Goal: Complete application form: Complete application form

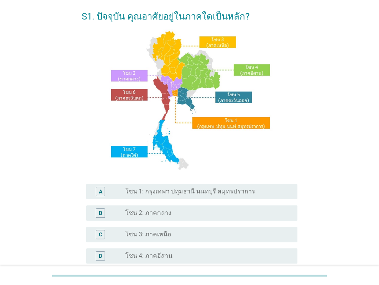
scroll to position [115, 0]
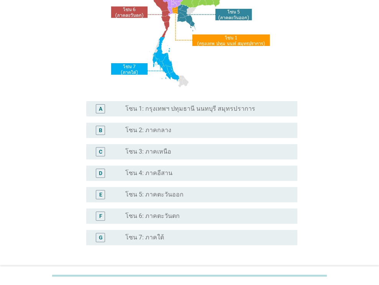
click at [207, 113] on label "โซน 1: กรุงเทพฯ ปทุมธานี นนทบุรี สมุทรปราการ" at bounding box center [189, 109] width 129 height 8
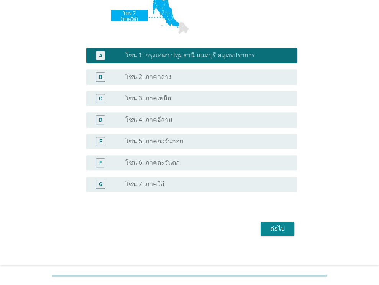
scroll to position [173, 0]
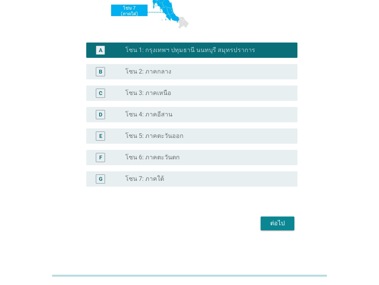
click at [278, 229] on button "ต่อไป" at bounding box center [277, 223] width 34 height 14
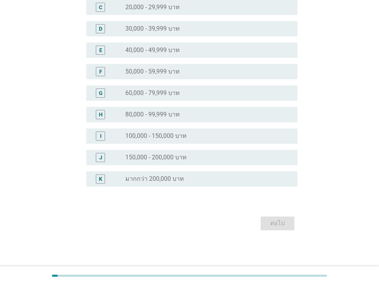
scroll to position [0, 0]
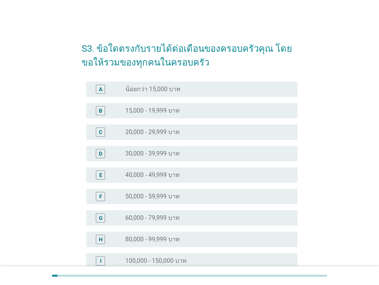
click at [166, 133] on label "20,000 - 29,999 บาท" at bounding box center [152, 132] width 54 height 8
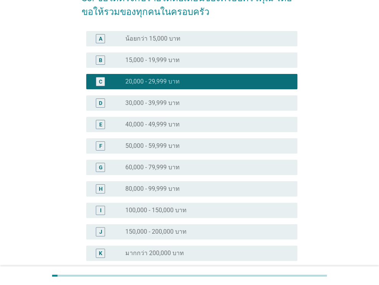
scroll to position [125, 0]
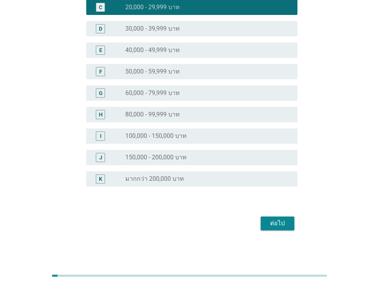
click at [294, 223] on div "ต่อไป" at bounding box center [190, 223] width 216 height 18
click at [285, 223] on div "ต่อไป" at bounding box center [277, 223] width 21 height 9
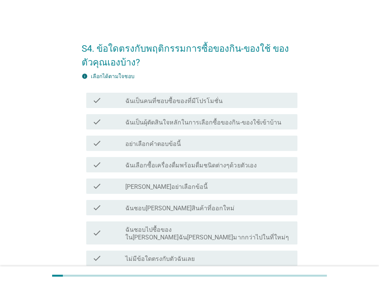
click at [195, 102] on label "ฉันเป็นคนที่ชอบซื้อของที่มีโปรโมชั่น" at bounding box center [173, 101] width 97 height 8
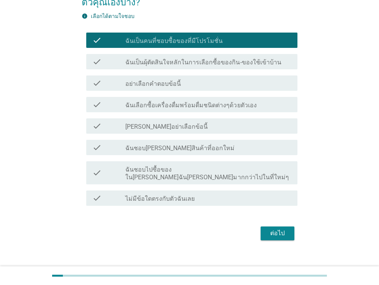
scroll to position [62, 0]
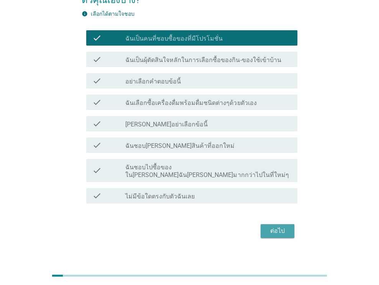
click at [270, 226] on div "ต่อไป" at bounding box center [277, 230] width 21 height 9
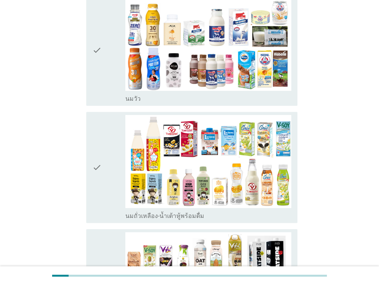
click at [113, 129] on div "check" at bounding box center [108, 167] width 33 height 105
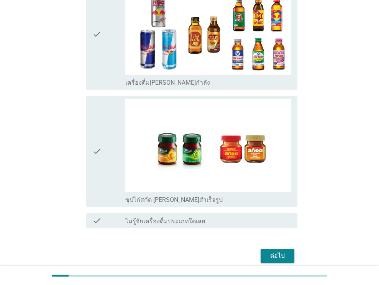
scroll to position [1593, 0]
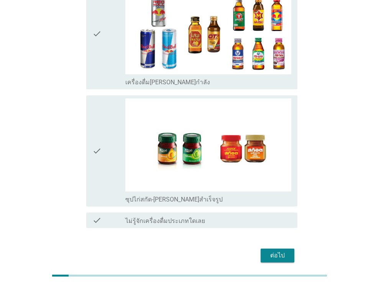
click at [279, 251] on div "ต่อไป" at bounding box center [277, 255] width 21 height 9
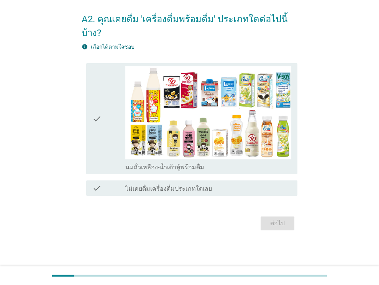
scroll to position [0, 0]
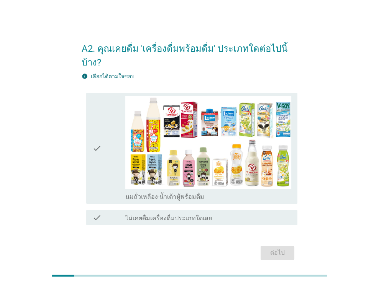
click at [118, 129] on div "check" at bounding box center [108, 148] width 33 height 105
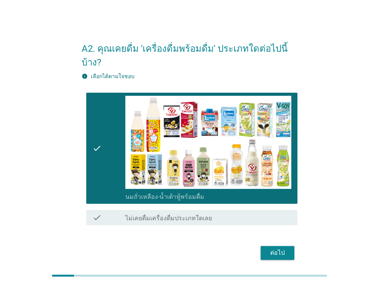
click at [272, 248] on div "ต่อไป" at bounding box center [277, 252] width 21 height 9
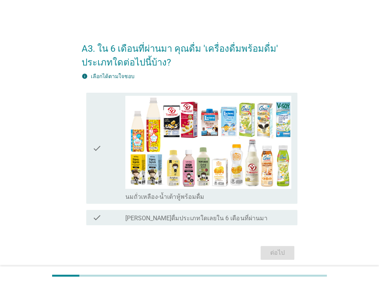
click at [93, 134] on icon "check" at bounding box center [96, 148] width 9 height 105
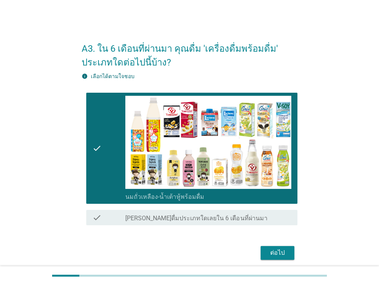
click at [289, 247] on button "ต่อไป" at bounding box center [277, 253] width 34 height 14
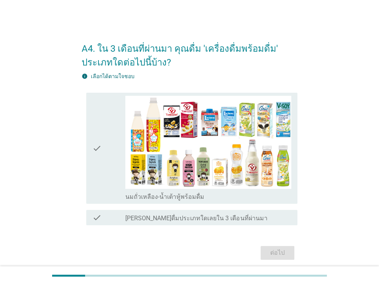
click at [87, 124] on div "check check_box_outline_blank นมถั่วเหลือง-น้ำเต้าหู้พร้อมดื่ม" at bounding box center [191, 148] width 211 height 111
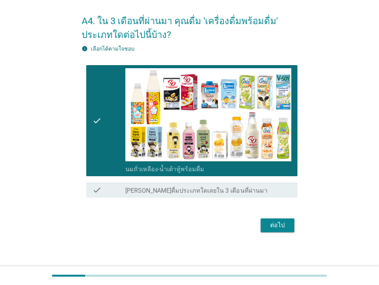
scroll to position [29, 0]
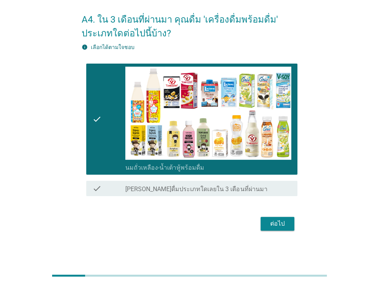
click at [262, 224] on button "ต่อไป" at bounding box center [277, 224] width 34 height 14
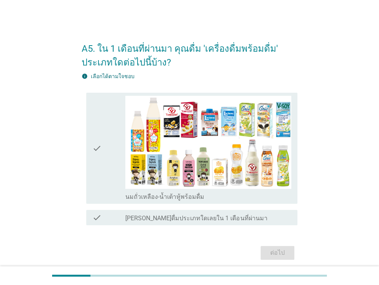
click at [101, 131] on icon "check" at bounding box center [96, 148] width 9 height 105
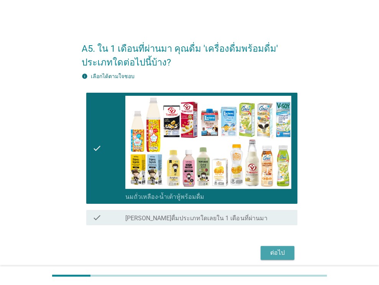
click at [274, 252] on div "ต่อไป" at bounding box center [277, 252] width 21 height 9
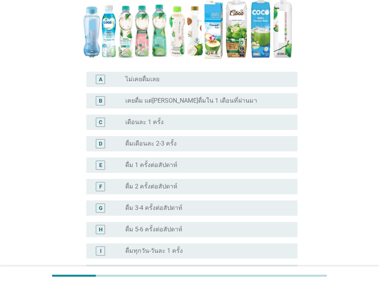
scroll to position [191, 0]
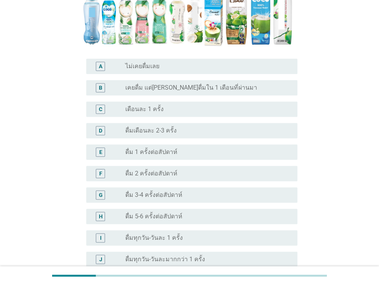
click at [205, 209] on div "H radio_button_unchecked ดื่ม 5-6 ครั้งต่อสัปดาห์" at bounding box center [191, 216] width 211 height 15
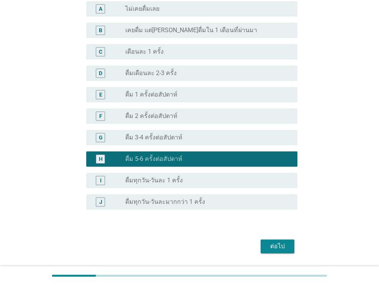
scroll to position [259, 0]
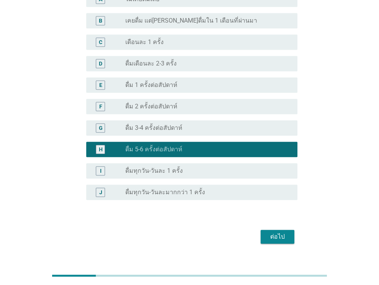
click at [267, 232] on div "ต่อไป" at bounding box center [277, 236] width 21 height 9
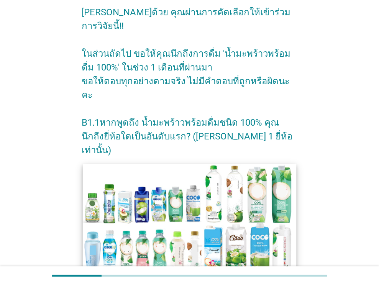
scroll to position [38, 0]
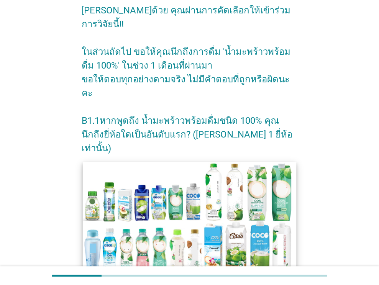
click at [180, 169] on img at bounding box center [190, 222] width 214 height 120
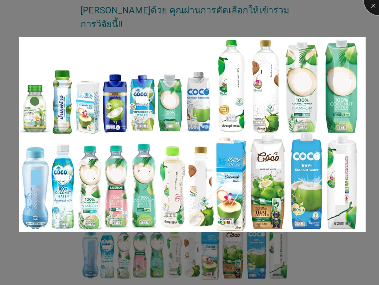
click at [371, 7] on div at bounding box center [378, 0] width 31 height 31
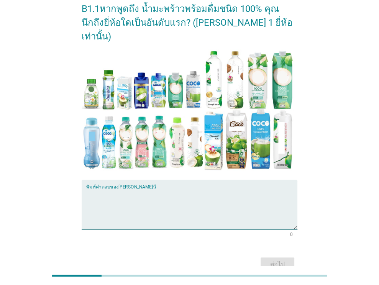
click at [132, 189] on textarea "พิมพ์คำตอบของคุณ ที่นี่" at bounding box center [191, 209] width 211 height 40
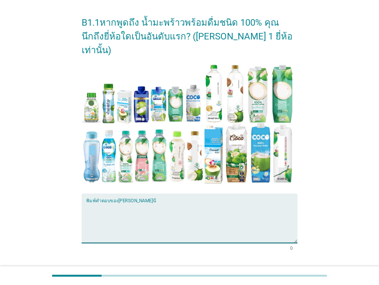
scroll to position [150, 0]
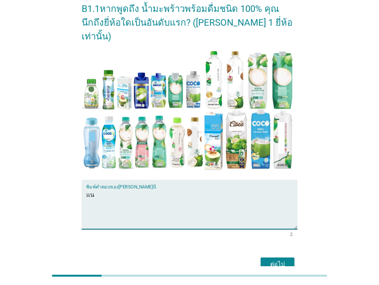
type textarea "แ"
type textarea "coco"
click at [279, 260] on div "ต่อไป" at bounding box center [277, 264] width 21 height 9
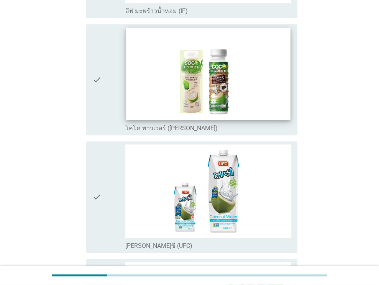
scroll to position [421, 0]
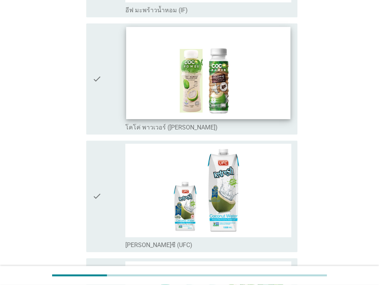
click at [194, 92] on img at bounding box center [208, 73] width 164 height 92
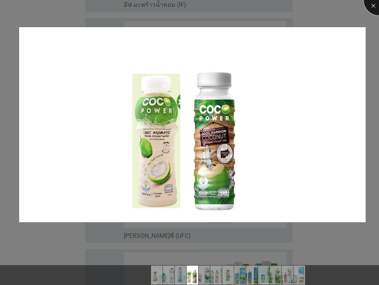
click at [368, 7] on div at bounding box center [378, 0] width 31 height 31
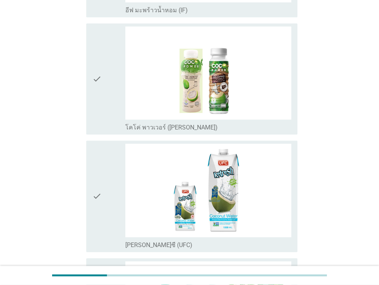
click at [88, 101] on div "check check_box_outline_blank โคโค่ พาวเวอร์ ([PERSON_NAME])" at bounding box center [191, 78] width 211 height 111
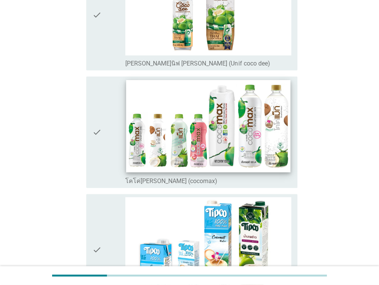
scroll to position [1434, 0]
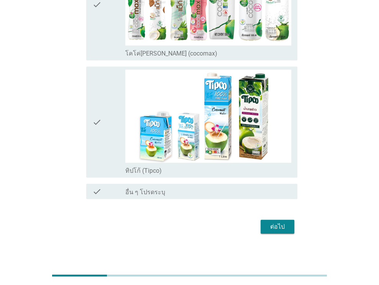
click at [259, 226] on div "ต่อไป" at bounding box center [190, 227] width 216 height 18
click at [277, 231] on div "ต่อไป" at bounding box center [190, 227] width 216 height 18
click at [279, 229] on button "ต่อไป" at bounding box center [277, 227] width 34 height 14
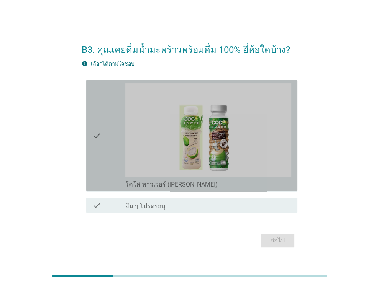
click at [109, 140] on div "check" at bounding box center [108, 135] width 33 height 105
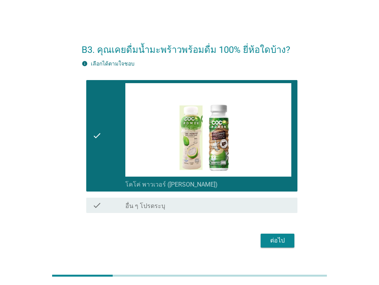
click at [277, 241] on div "ต่อไป" at bounding box center [277, 240] width 21 height 9
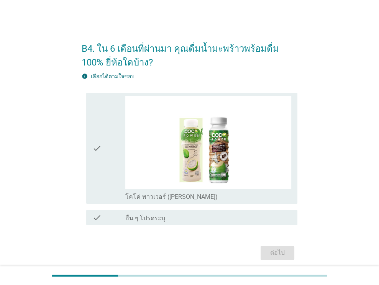
drag, startPoint x: 123, startPoint y: 151, endPoint x: 122, endPoint y: 147, distance: 4.4
click at [123, 150] on div "check" at bounding box center [108, 148] width 33 height 105
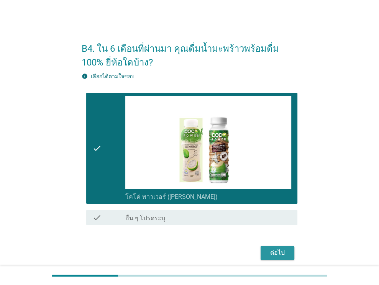
click at [286, 250] on div "ต่อไป" at bounding box center [277, 252] width 21 height 9
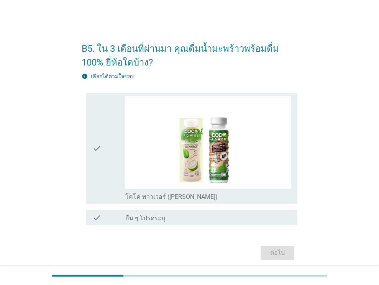
drag, startPoint x: 82, startPoint y: 133, endPoint x: 86, endPoint y: 132, distance: 4.2
click at [82, 132] on div "check check_box_outline_blank โคโค่ พาวเวอร์ ([PERSON_NAME])" at bounding box center [190, 148] width 216 height 117
click at [83, 150] on div "check check_box_outline_blank โคโค่ พาวเวอร์ ([PERSON_NAME])" at bounding box center [190, 148] width 216 height 117
click at [103, 157] on div "check" at bounding box center [108, 148] width 33 height 105
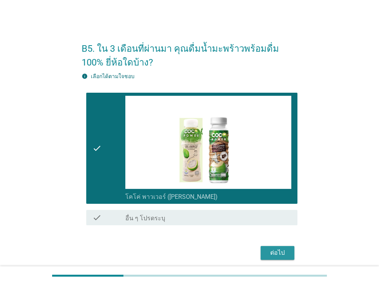
click at [275, 251] on div "ต่อไป" at bounding box center [277, 252] width 21 height 9
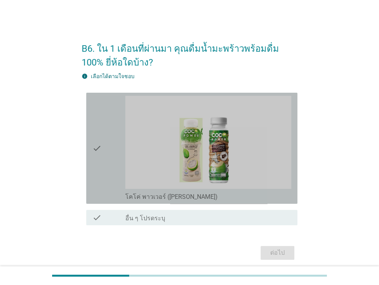
click at [109, 139] on div "check" at bounding box center [108, 148] width 33 height 105
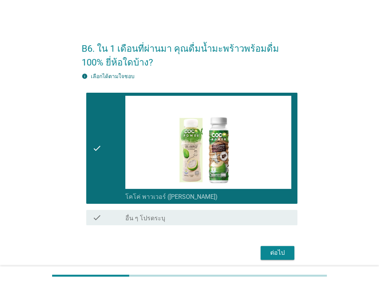
click at [280, 250] on div "ต่อไป" at bounding box center [277, 252] width 21 height 9
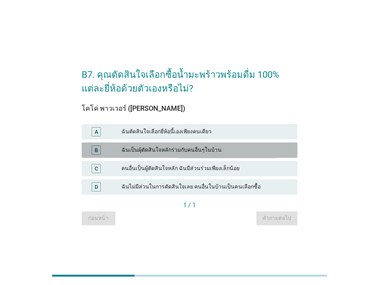
click at [218, 149] on div "ฉันเป็นผุ้ตัดสินใจหลักร่วมกับคนอื่นๆในบ้าน" at bounding box center [206, 150] width 170 height 9
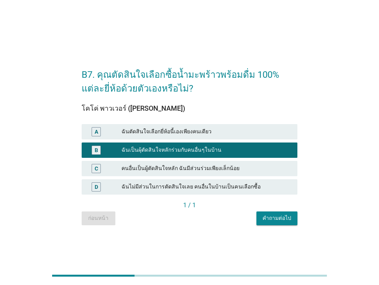
click at [268, 209] on div "1 / 1" at bounding box center [190, 205] width 216 height 9
click at [273, 220] on div "คำถามต่อไป" at bounding box center [276, 218] width 29 height 8
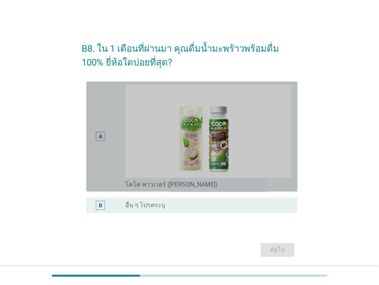
click at [122, 145] on div "A" at bounding box center [108, 137] width 33 height 104
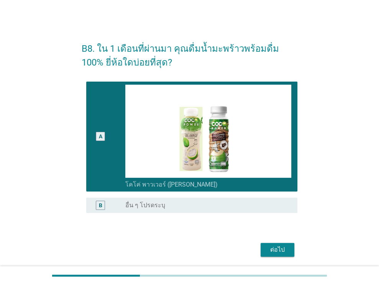
click at [270, 251] on div "ต่อไป" at bounding box center [277, 249] width 21 height 9
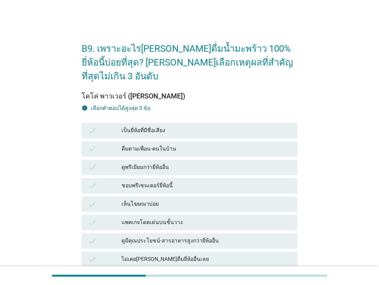
click at [161, 126] on div "เป็นยี่ห้อที่มีชื่อเสียง" at bounding box center [206, 130] width 170 height 9
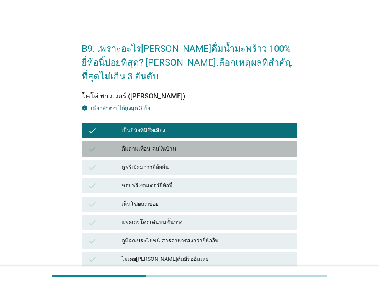
click at [185, 144] on div "ดื่มตามเพื่อน-คนในบ้าน" at bounding box center [206, 148] width 170 height 9
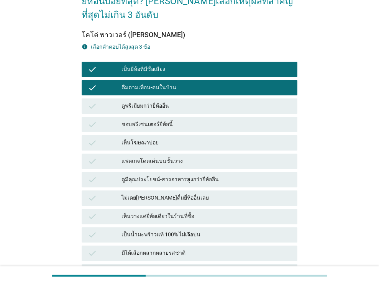
scroll to position [77, 0]
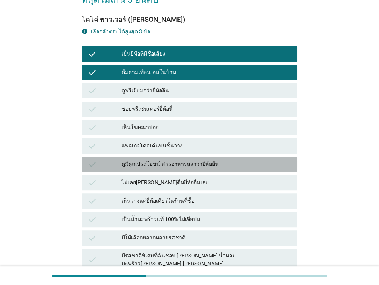
click at [198, 160] on div "ดูมีคุณประโยชน์-สารอาหารสูงกว่ายี่ห้ออื่น" at bounding box center [206, 164] width 170 height 9
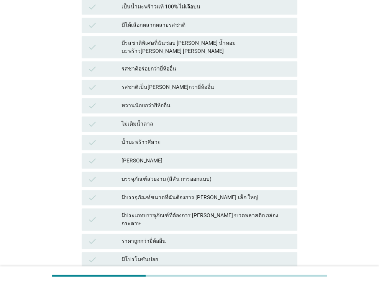
scroll to position [357, 0]
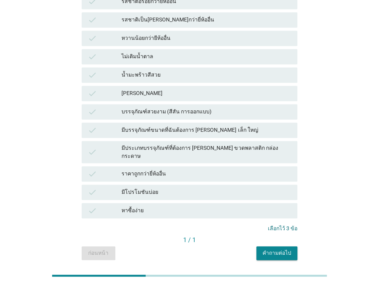
click at [275, 249] on div "คำถามต่อไป" at bounding box center [276, 253] width 29 height 8
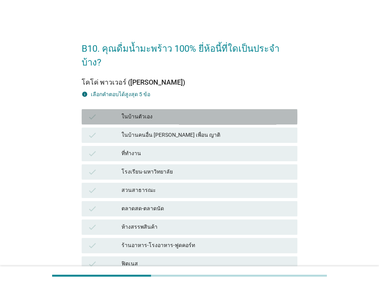
click at [200, 112] on div "ในบ้านตัวเอง" at bounding box center [206, 116] width 170 height 9
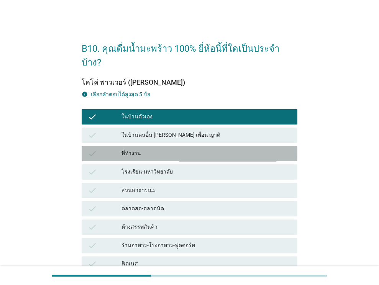
click at [198, 149] on div "ที่ทำงาน" at bounding box center [206, 153] width 170 height 9
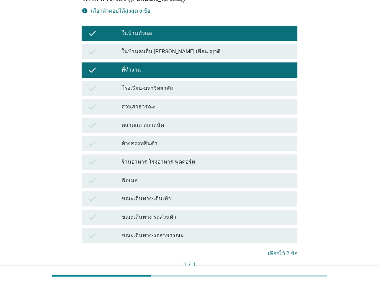
scroll to position [115, 0]
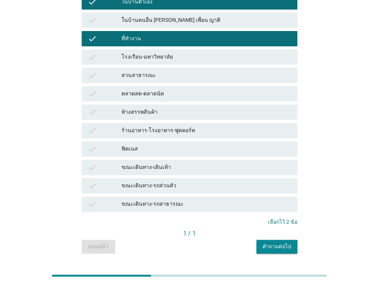
click at [177, 71] on div "สวนสาธารณะ" at bounding box center [206, 75] width 170 height 9
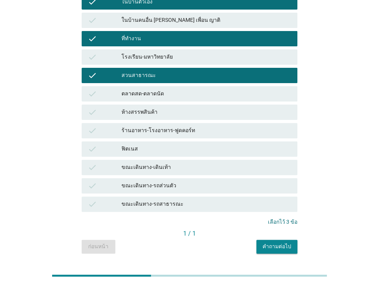
click at [276, 242] on div "คำถามต่อไป" at bounding box center [276, 246] width 29 height 8
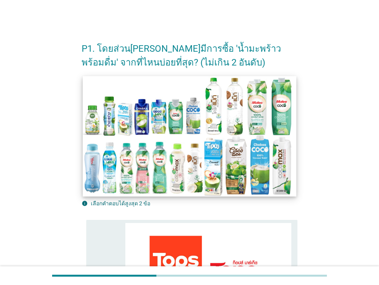
click at [139, 133] on img at bounding box center [190, 136] width 214 height 120
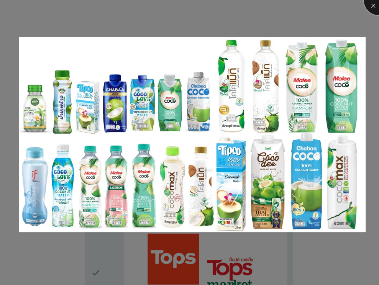
click at [373, 7] on div at bounding box center [378, 0] width 31 height 31
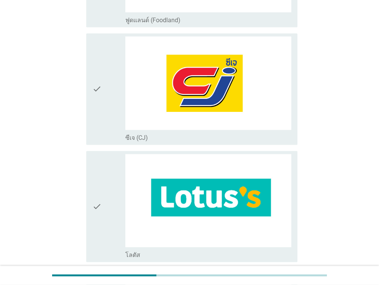
click at [106, 82] on div "check" at bounding box center [108, 88] width 33 height 105
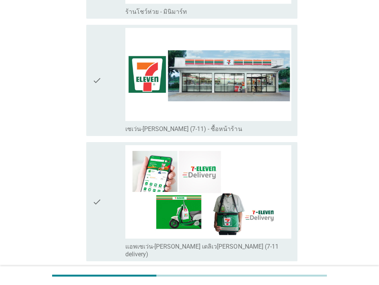
scroll to position [1532, 0]
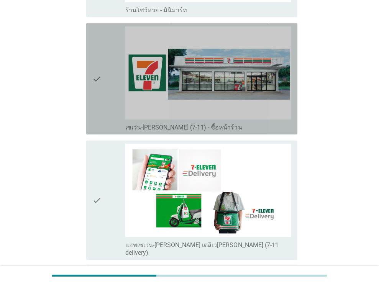
click at [98, 81] on icon "check" at bounding box center [96, 78] width 9 height 105
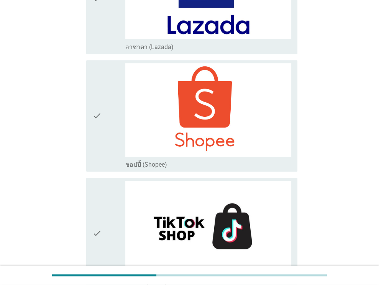
scroll to position [2181, 0]
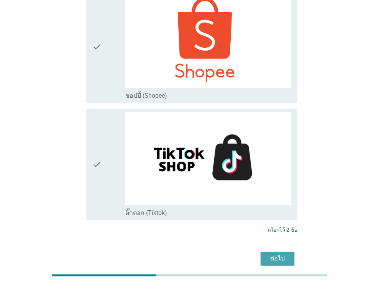
click at [276, 254] on div "ต่อไป" at bounding box center [277, 258] width 21 height 9
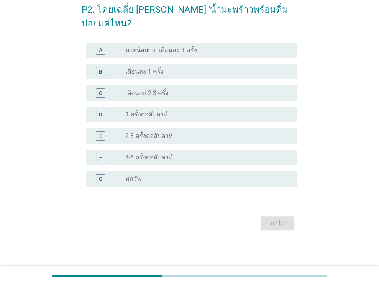
scroll to position [0, 0]
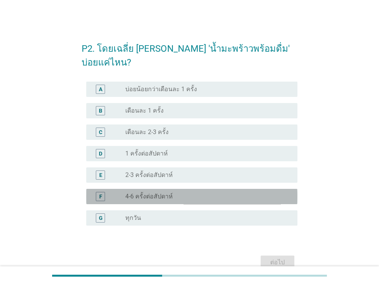
click at [196, 193] on div "radio_button_unchecked 4-6 ครั้งต่อสัปดาห์" at bounding box center [205, 197] width 160 height 8
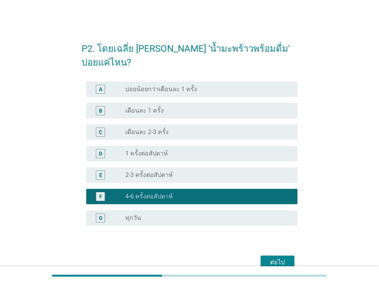
click at [282, 258] on div "ต่อไป" at bounding box center [277, 262] width 21 height 9
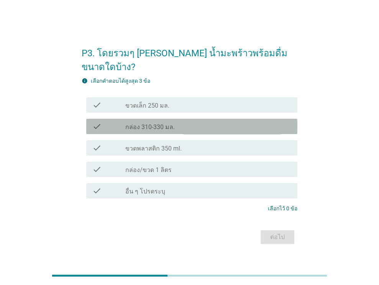
click at [183, 122] on div "check_box_outline_blank กล่อง 310-330 มล." at bounding box center [208, 126] width 166 height 9
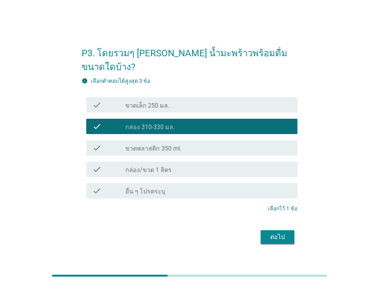
click at [278, 233] on div "ต่อไป" at bounding box center [277, 236] width 21 height 9
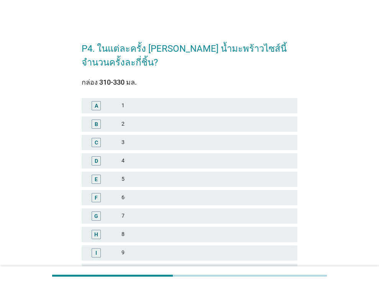
click at [170, 142] on div "3" at bounding box center [206, 142] width 170 height 9
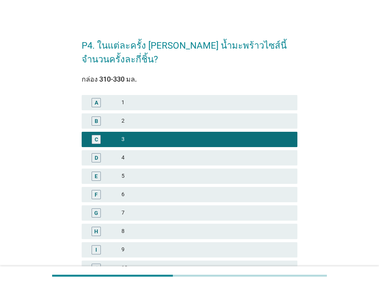
scroll to position [169, 0]
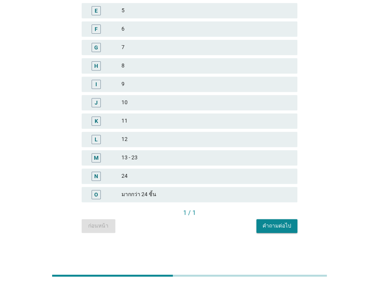
click at [283, 227] on div "คำถามต่อไป" at bounding box center [276, 226] width 29 height 8
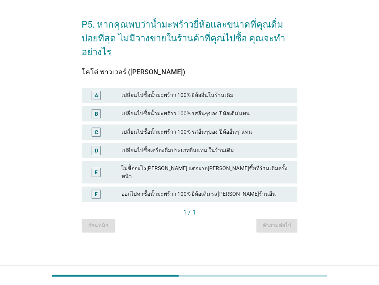
scroll to position [0, 0]
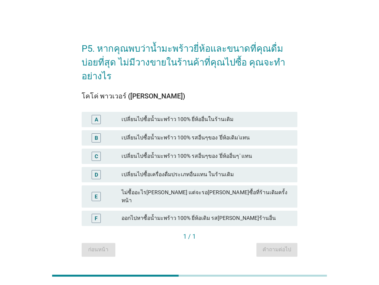
click at [185, 115] on div "เปลี่ยนไปซื้อน้ำมะพร้าว 100% ยี่ห้ออื่นในร้านเดิม" at bounding box center [206, 119] width 170 height 9
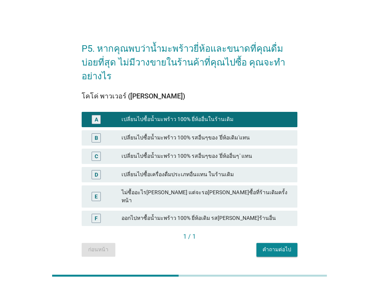
click at [284, 245] on div "คำถามต่อไป" at bounding box center [276, 249] width 29 height 8
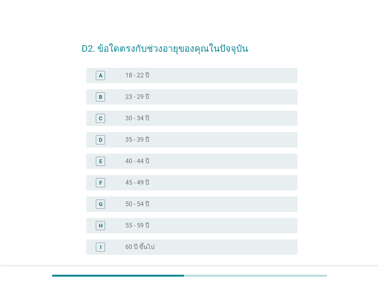
click at [183, 98] on div "radio_button_unchecked 23 - 29 ปี" at bounding box center [205, 97] width 160 height 8
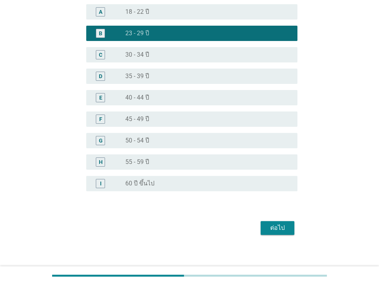
scroll to position [68, 0]
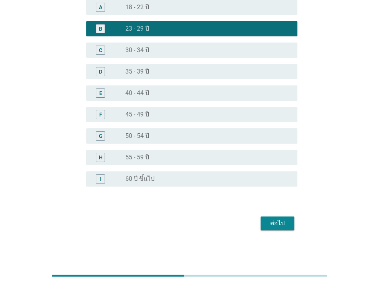
click at [295, 231] on div "ต่อไป" at bounding box center [190, 223] width 216 height 18
click at [288, 224] on button "ต่อไป" at bounding box center [277, 223] width 34 height 14
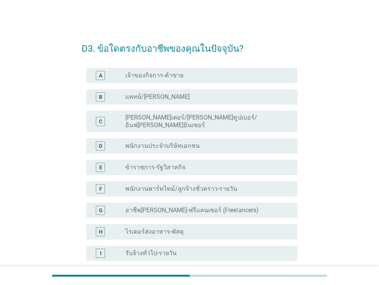
click at [196, 142] on div "radio_button_unchecked พนักงานประจำบริษัทเอกชน" at bounding box center [205, 146] width 160 height 8
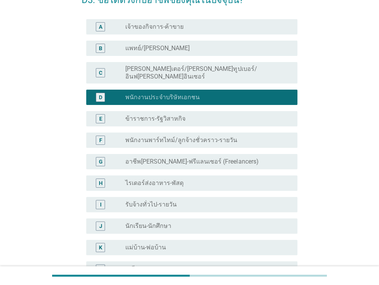
scroll to position [175, 0]
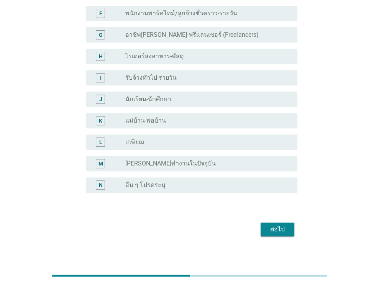
click at [284, 230] on div "ต่อไป" at bounding box center [190, 229] width 216 height 18
click at [284, 226] on div "ต่อไป" at bounding box center [277, 229] width 21 height 9
